Goal: Navigation & Orientation: Find specific page/section

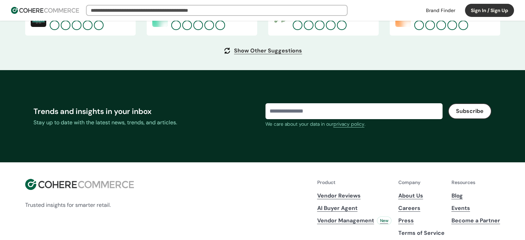
scroll to position [2679, 0]
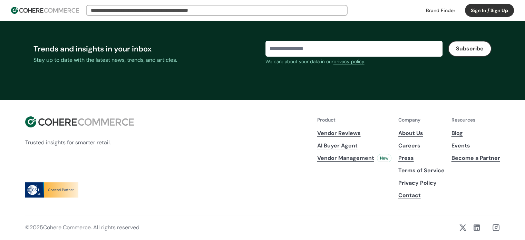
click at [412, 135] on link "About Us" at bounding box center [421, 133] width 46 height 8
click at [408, 146] on link "Careers" at bounding box center [421, 146] width 46 height 8
click at [410, 194] on link "Contact" at bounding box center [421, 195] width 46 height 8
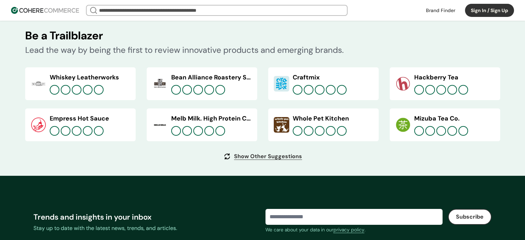
scroll to position [2665, 0]
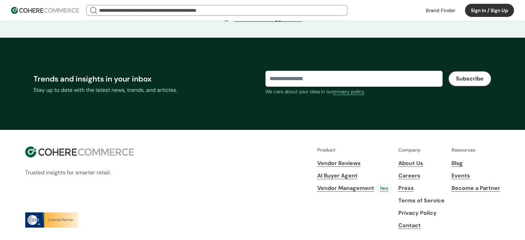
click at [417, 167] on link "About Us" at bounding box center [421, 163] width 46 height 8
